Goal: Transaction & Acquisition: Subscribe to service/newsletter

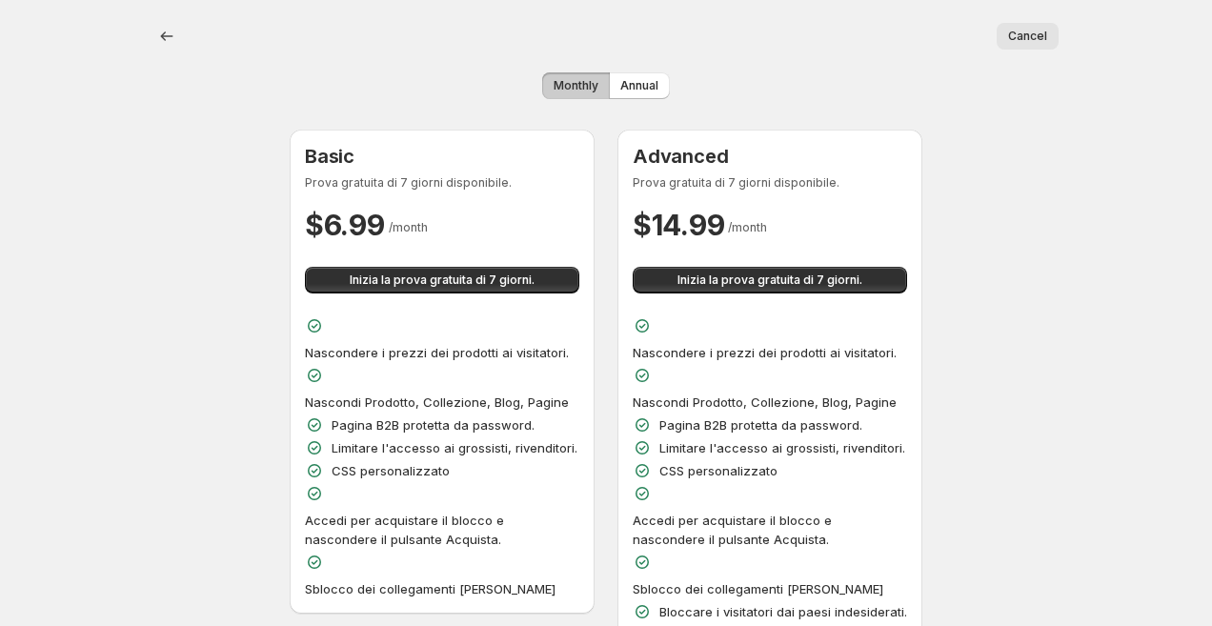
click at [1020, 42] on span "Cancel" at bounding box center [1027, 36] width 39 height 15
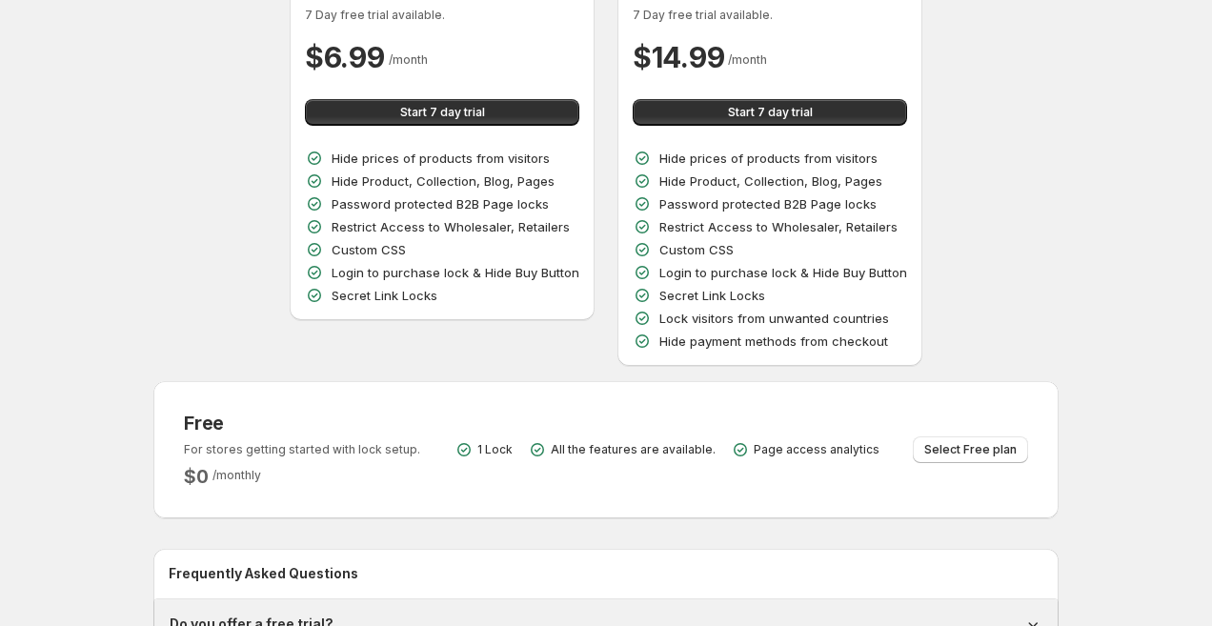
click at [204, 433] on div "Monthly Annual Basic 7 Day free trial available. $ 6.99 / month Start 7 day tri…" at bounding box center [598, 337] width 920 height 897
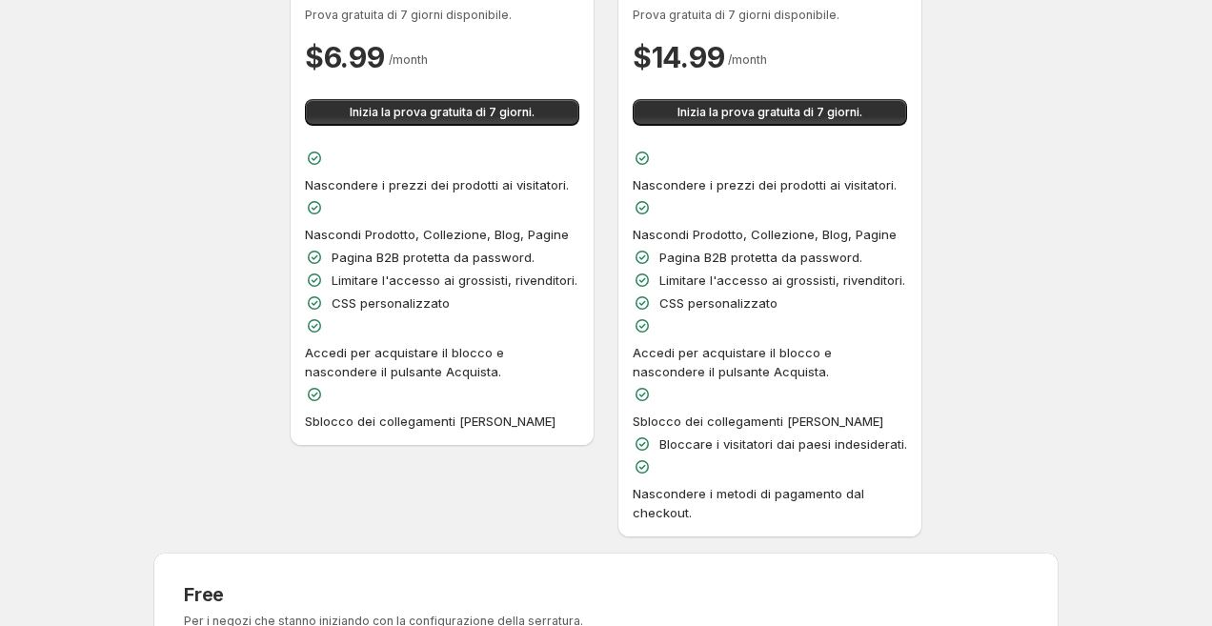
click at [235, 436] on div "Basic Prova gratuita di 7 giorni disponibile. $ 6.99 / month Inizia la prova gr…" at bounding box center [605, 249] width 905 height 575
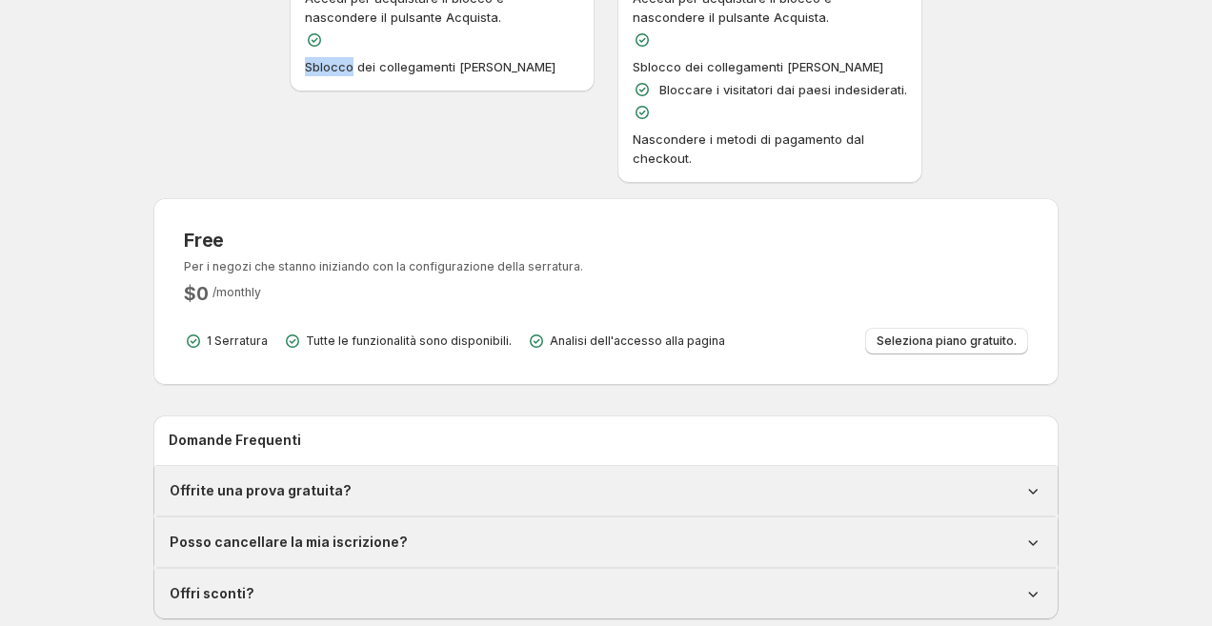
scroll to position [524, 0]
click at [929, 326] on button "Seleziona piano gratuito." at bounding box center [946, 339] width 163 height 27
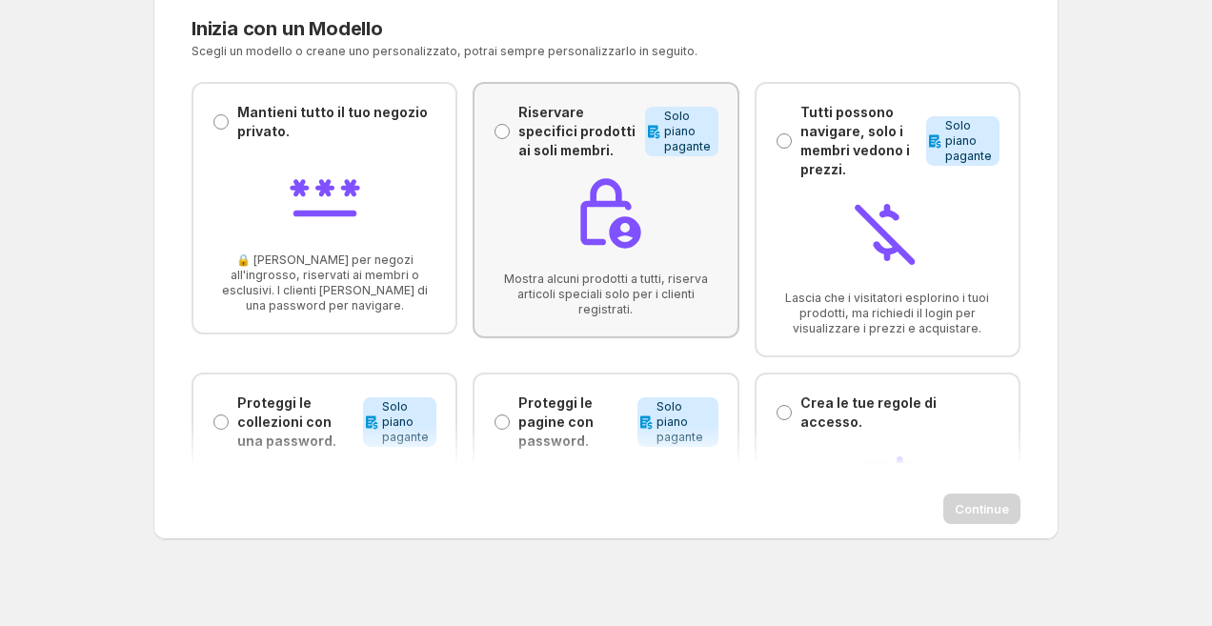
click at [540, 125] on p "Riservare specifici prodotti ai soli membri." at bounding box center [577, 131] width 118 height 57
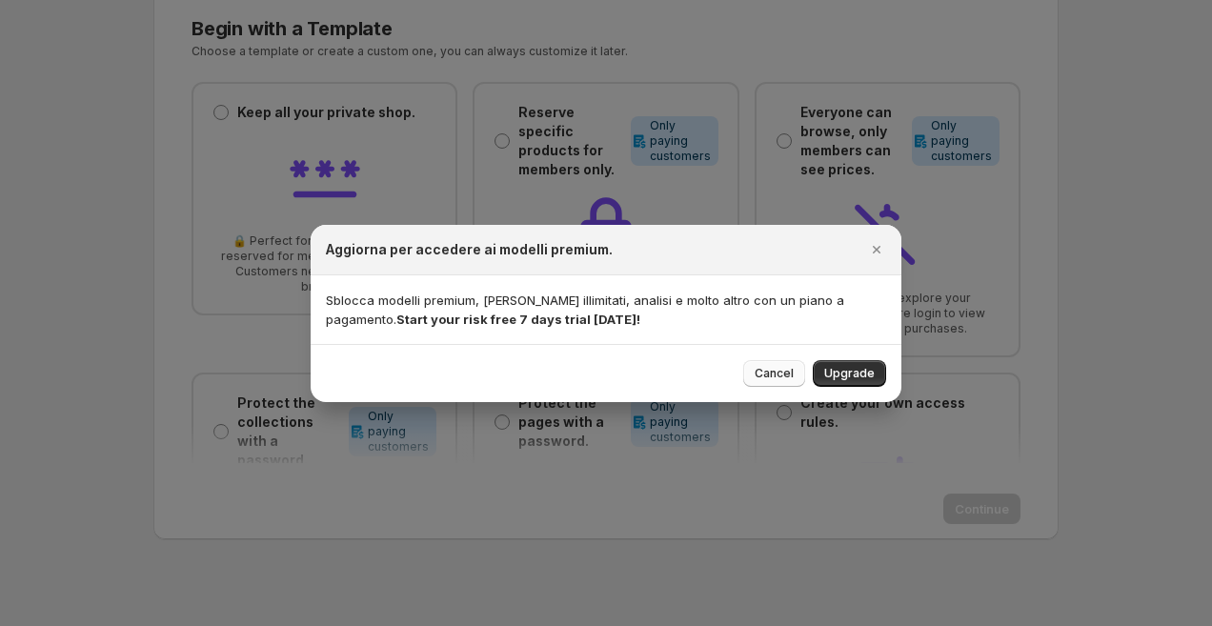
click at [796, 373] on button "Cancel" at bounding box center [774, 373] width 62 height 27
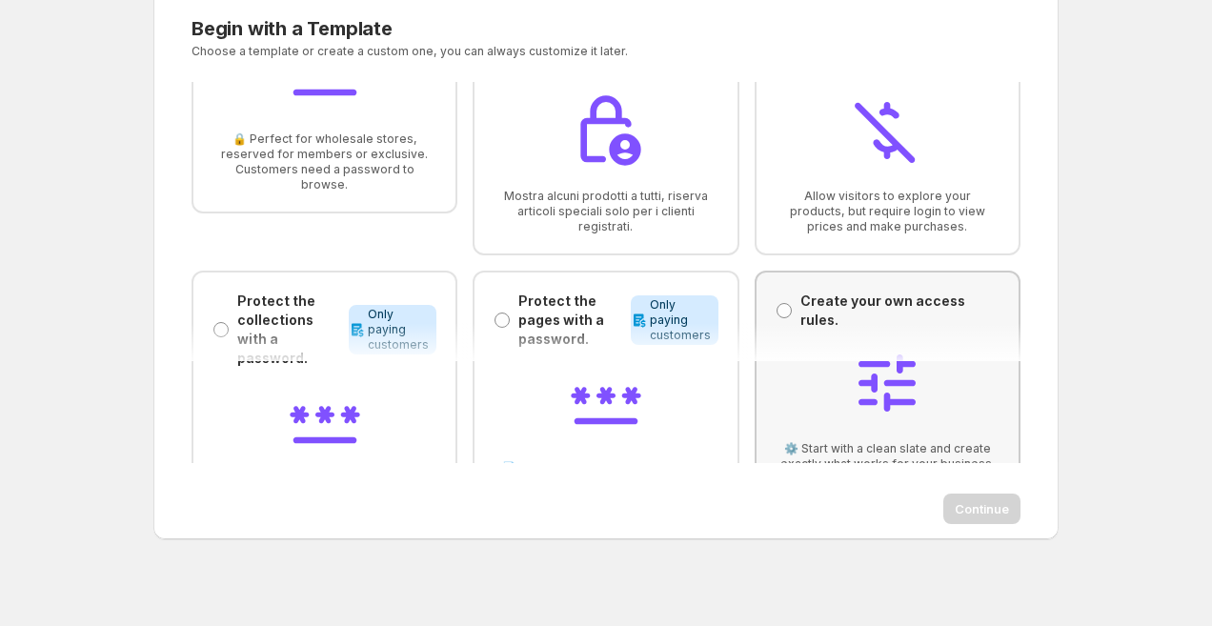
scroll to position [166, 0]
